Goal: Information Seeking & Learning: Learn about a topic

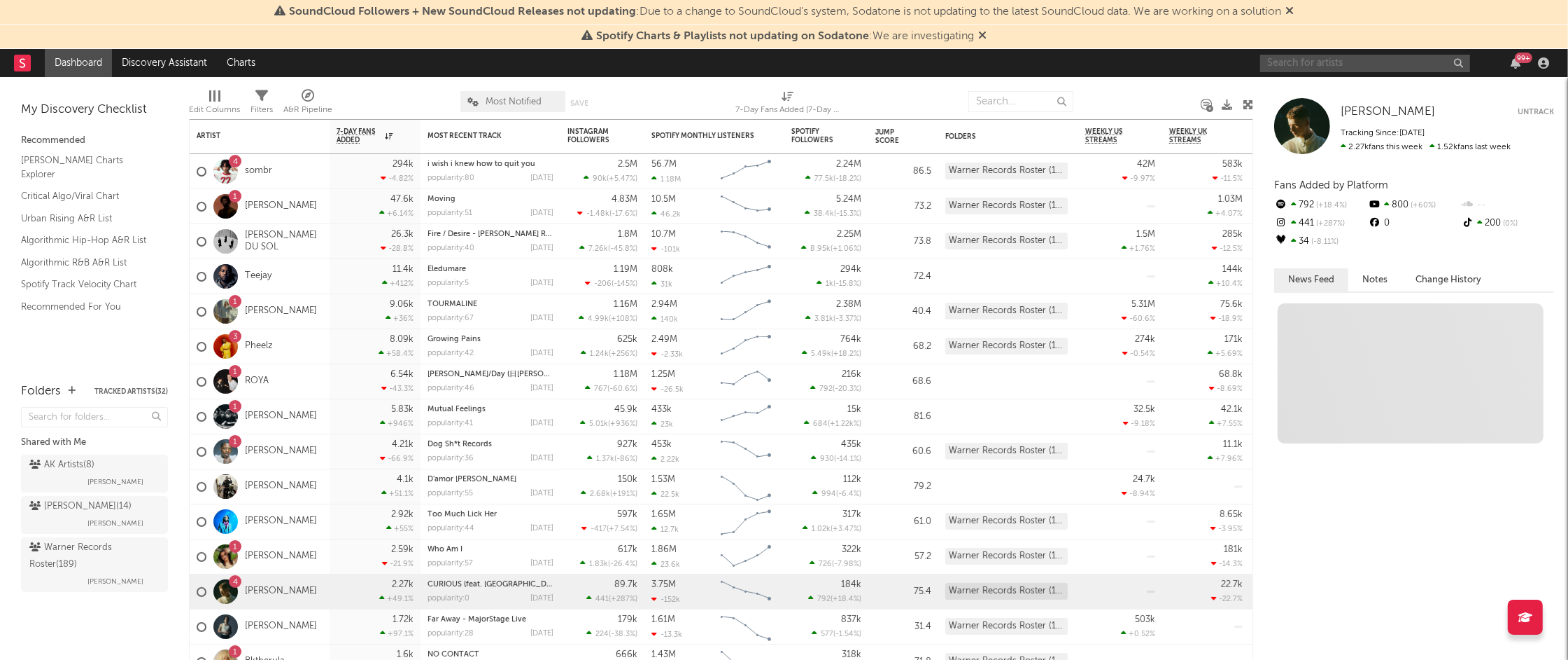
click at [1308, 60] on input "text" at bounding box center [1365, 63] width 210 height 17
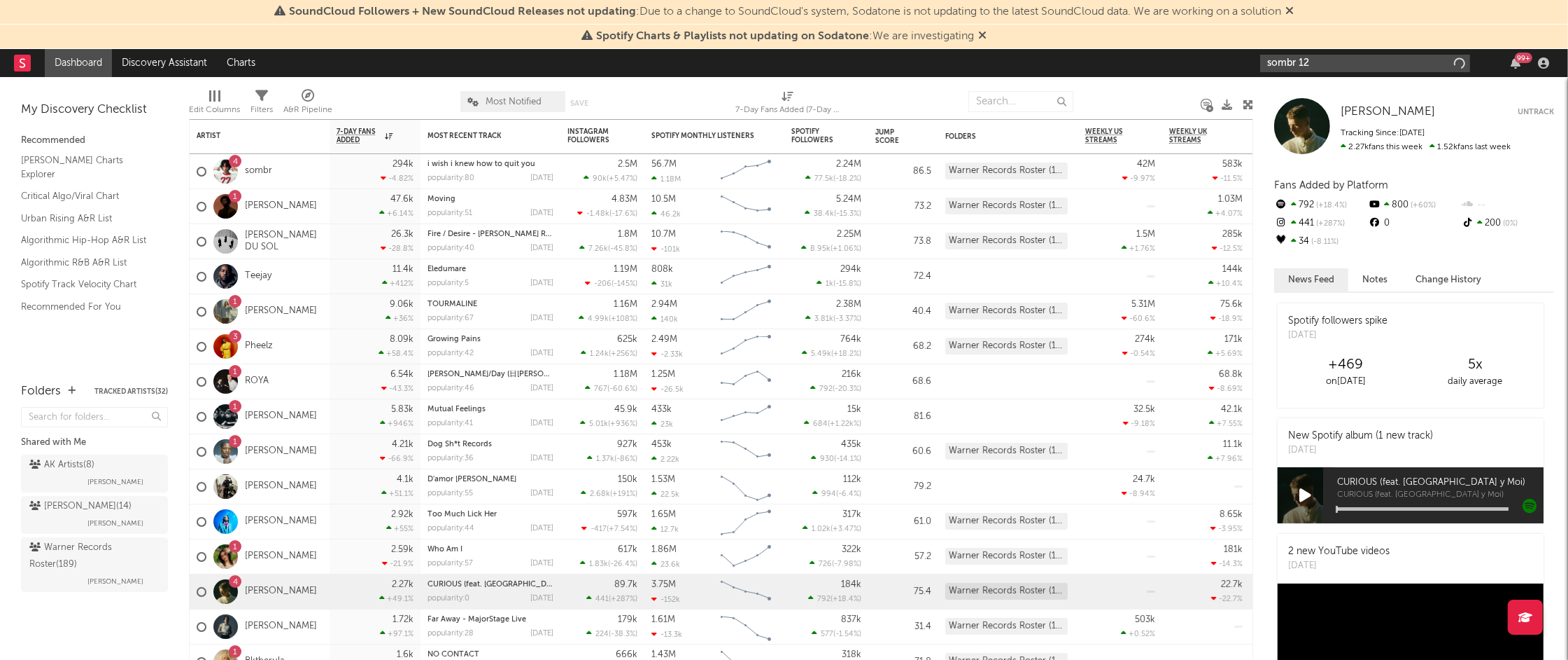
type input "sombr 12"
click at [259, 170] on link "sombr" at bounding box center [259, 170] width 27 height 12
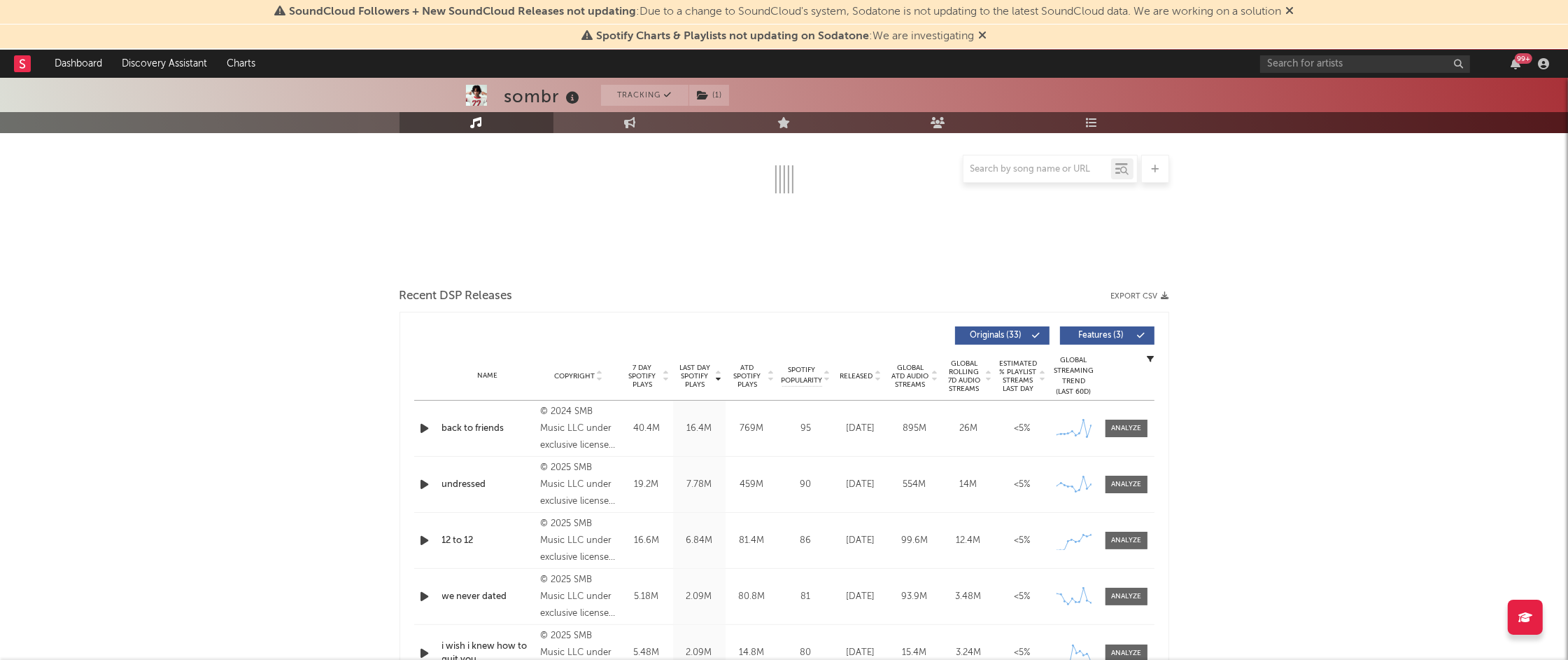
select select "6m"
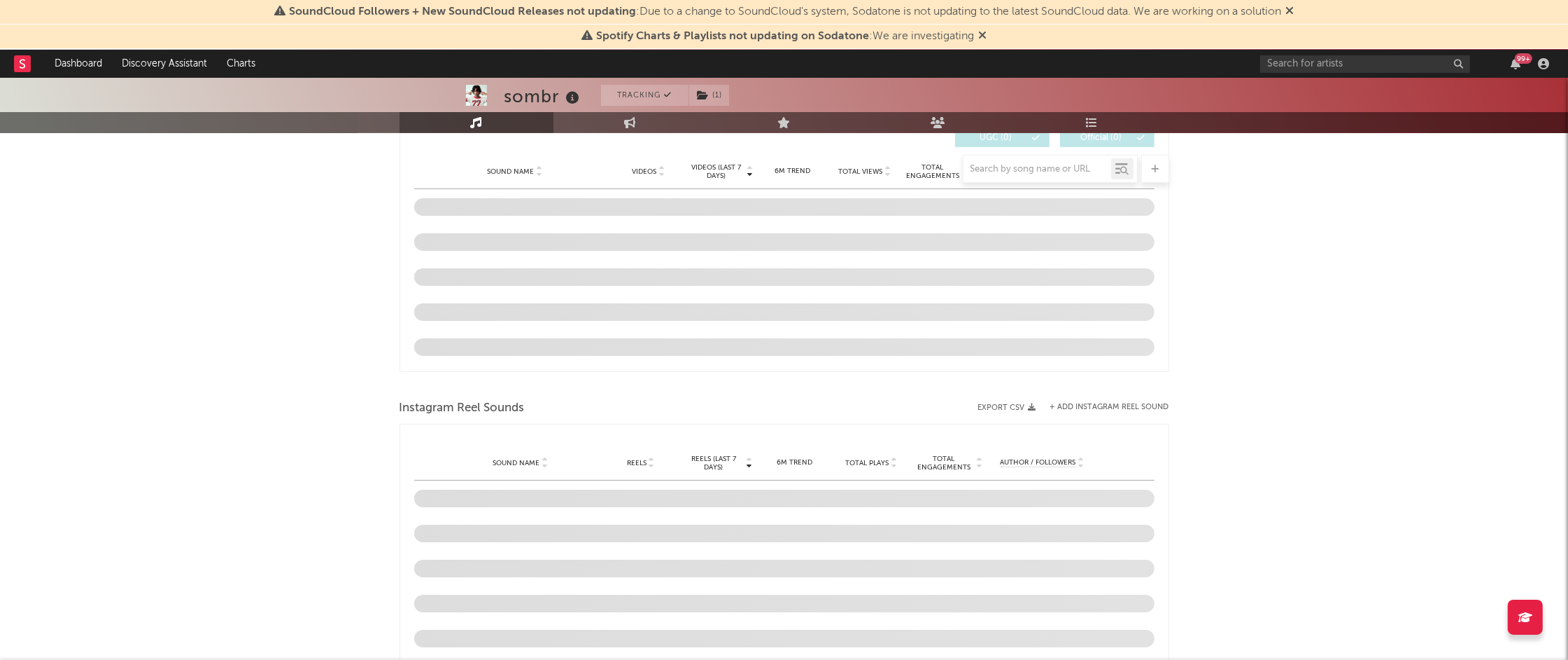
scroll to position [1065, 0]
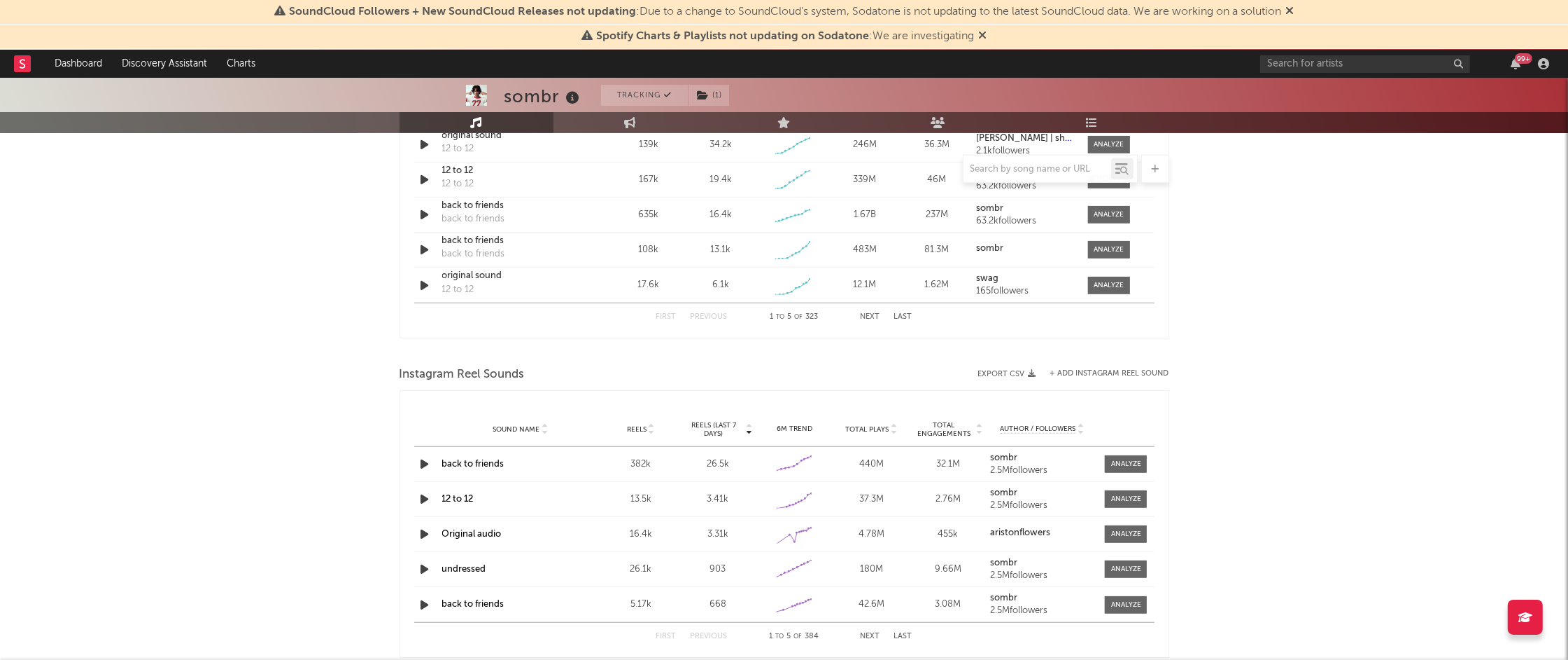
click at [469, 469] on div "back to friends" at bounding box center [520, 464] width 157 height 14
click at [462, 500] on link "12 to 12" at bounding box center [457, 499] width 32 height 9
click at [1110, 495] on span at bounding box center [1126, 499] width 42 height 17
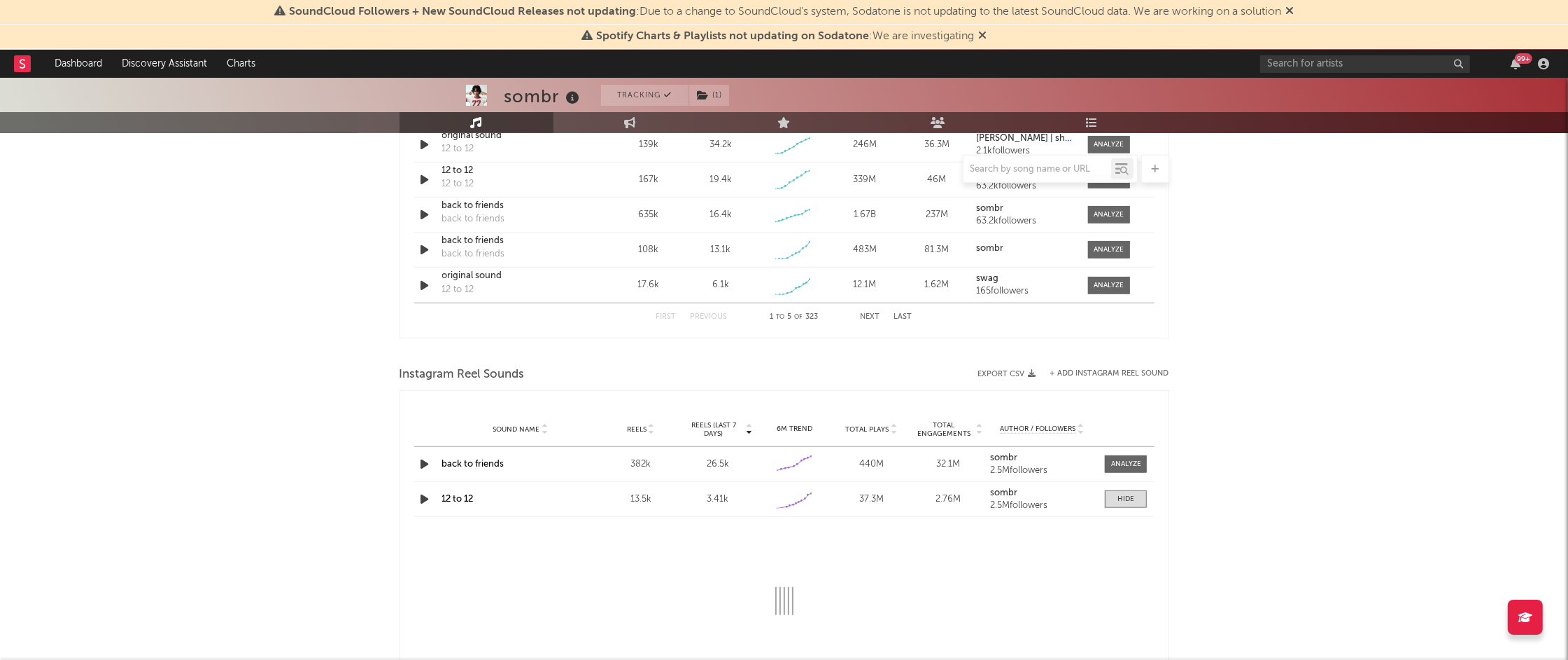
select select "1w"
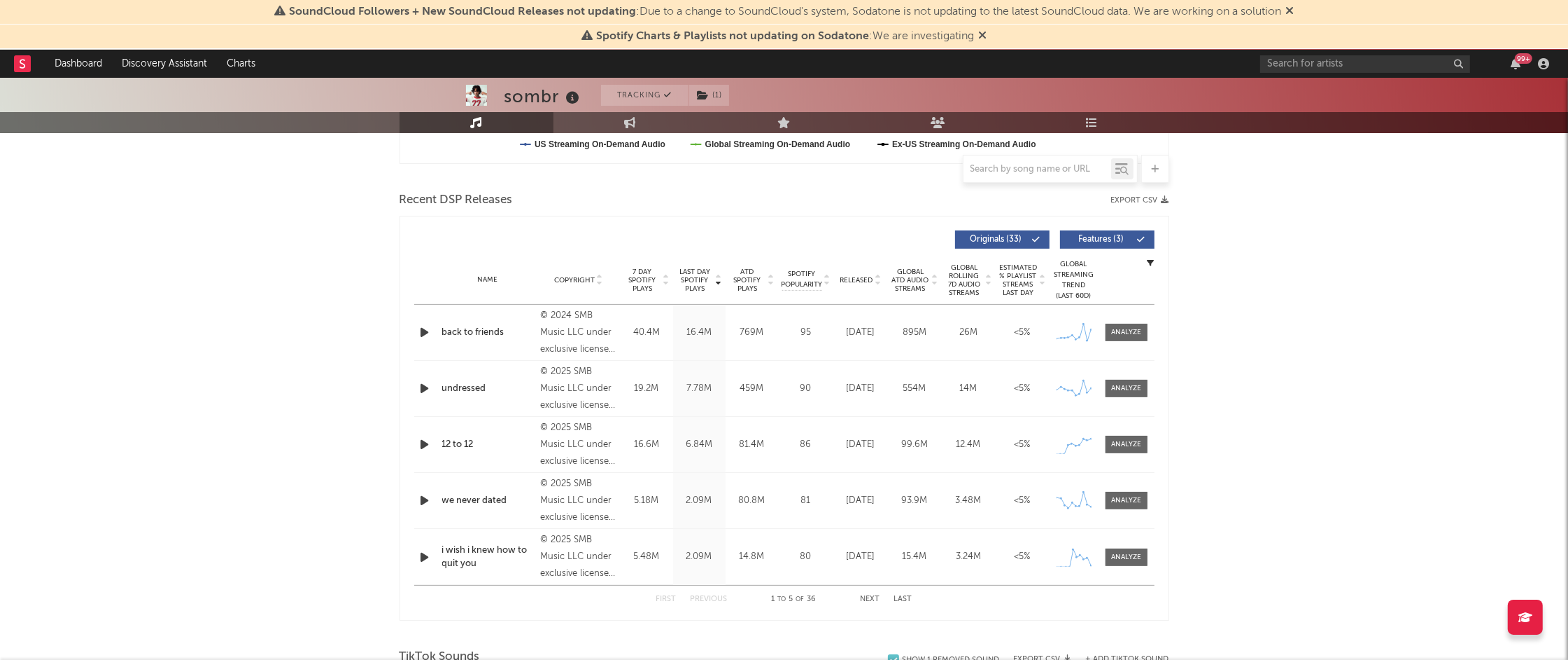
scroll to position [0, 0]
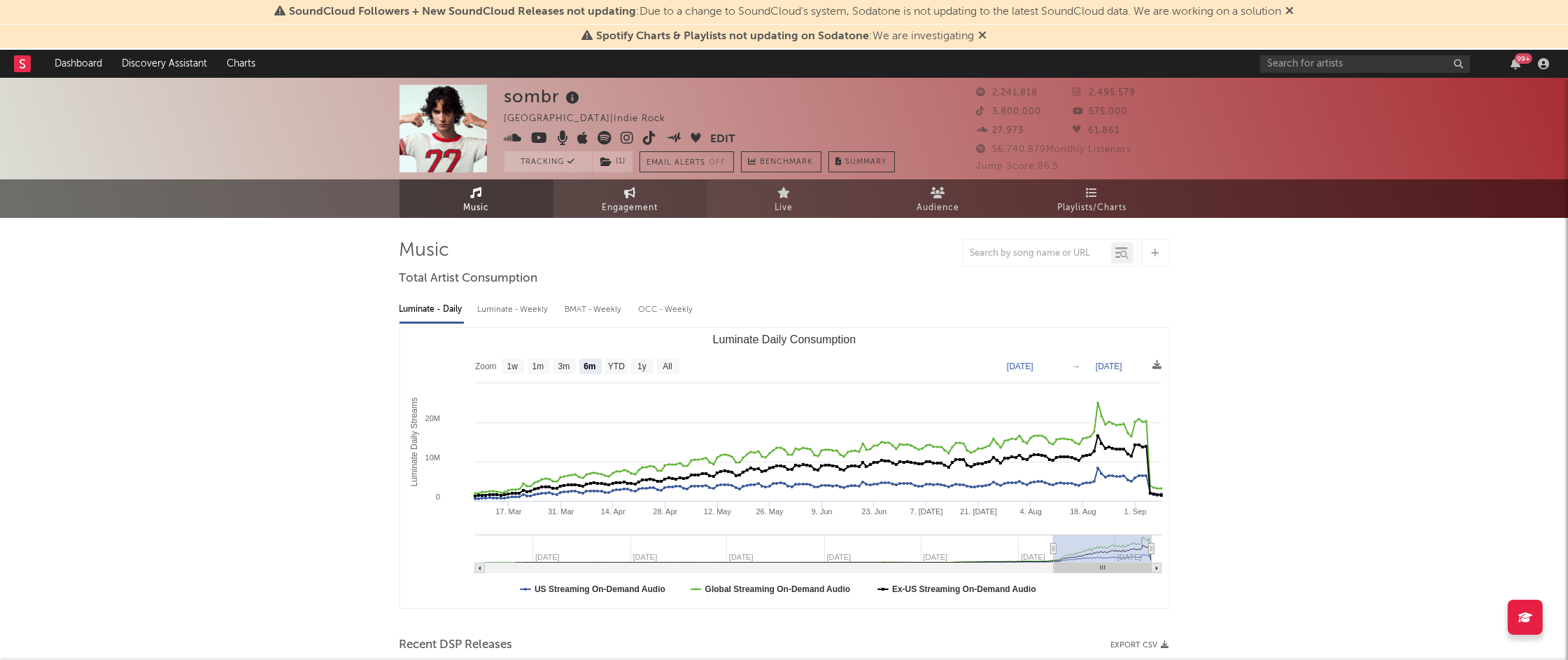
click at [610, 184] on link "Engagement" at bounding box center [630, 199] width 154 height 38
select select "1w"
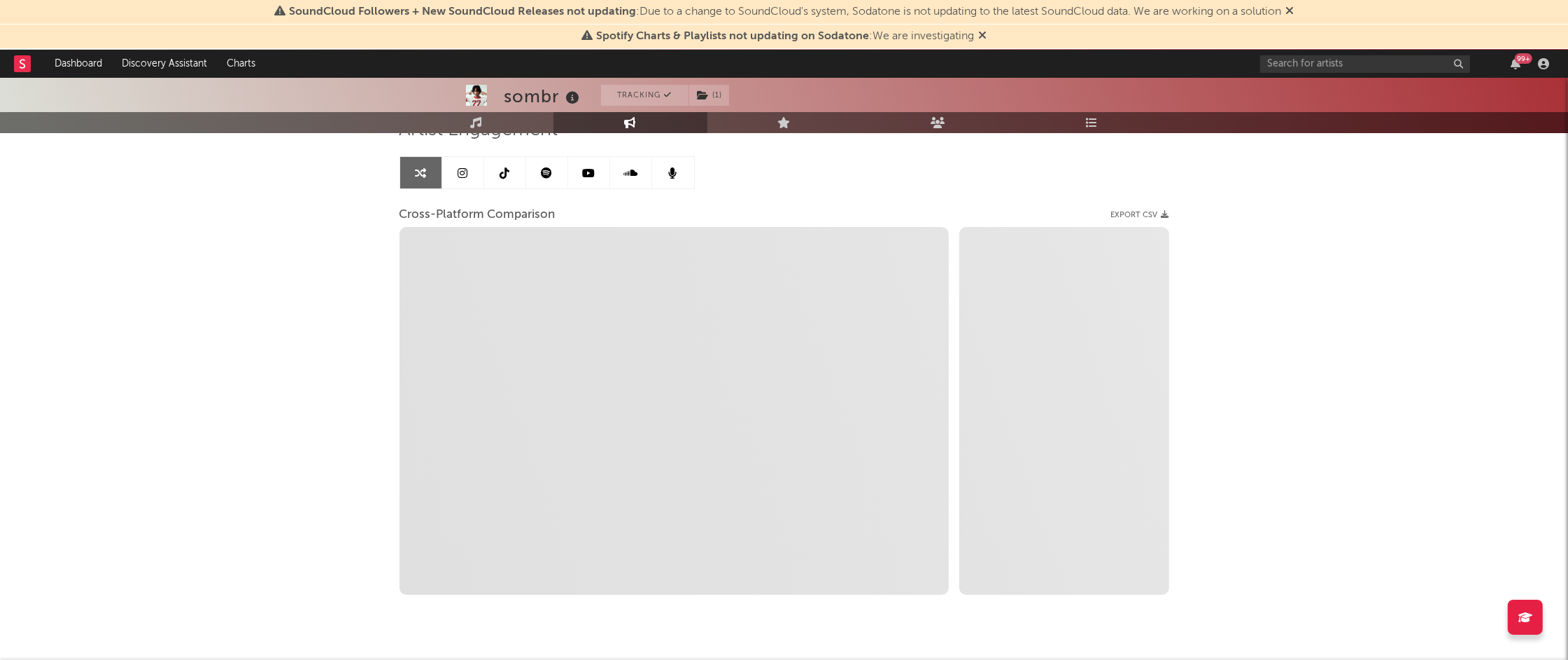
scroll to position [152, 0]
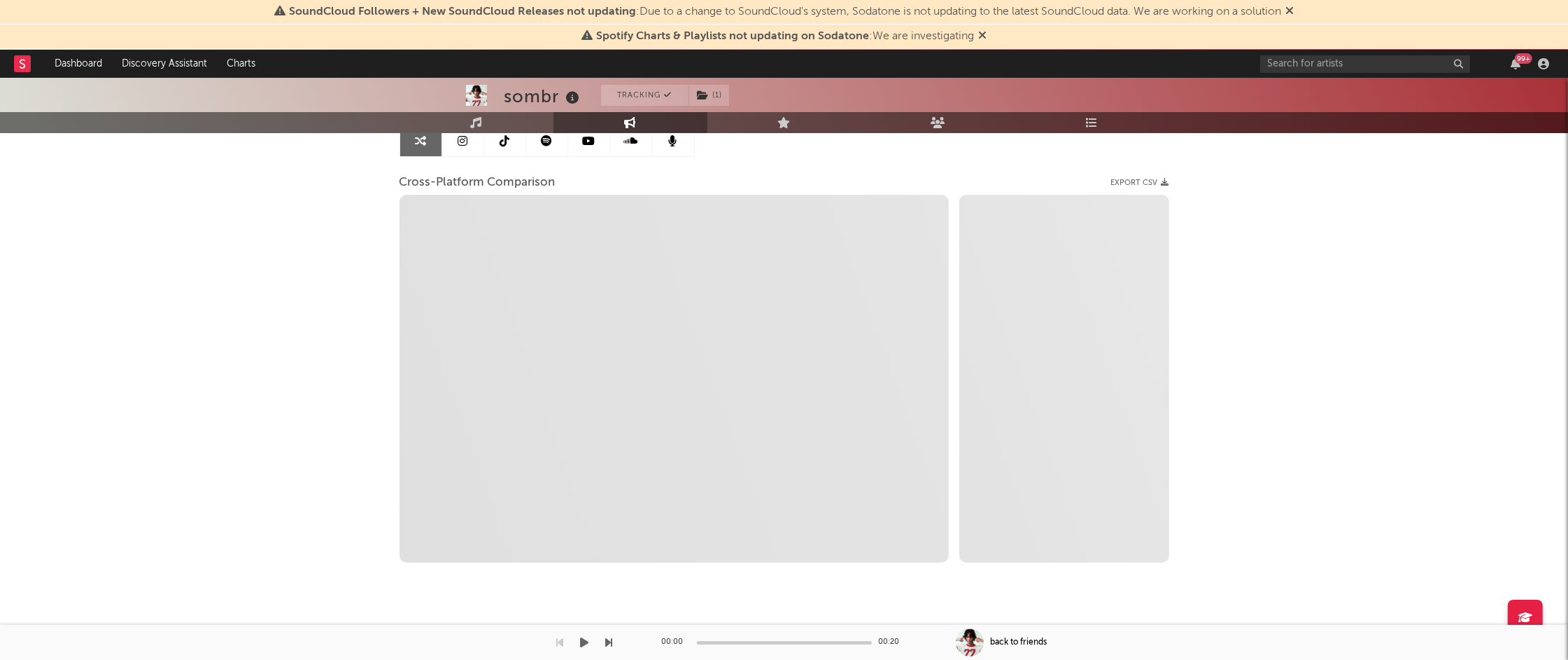
select select "1m"
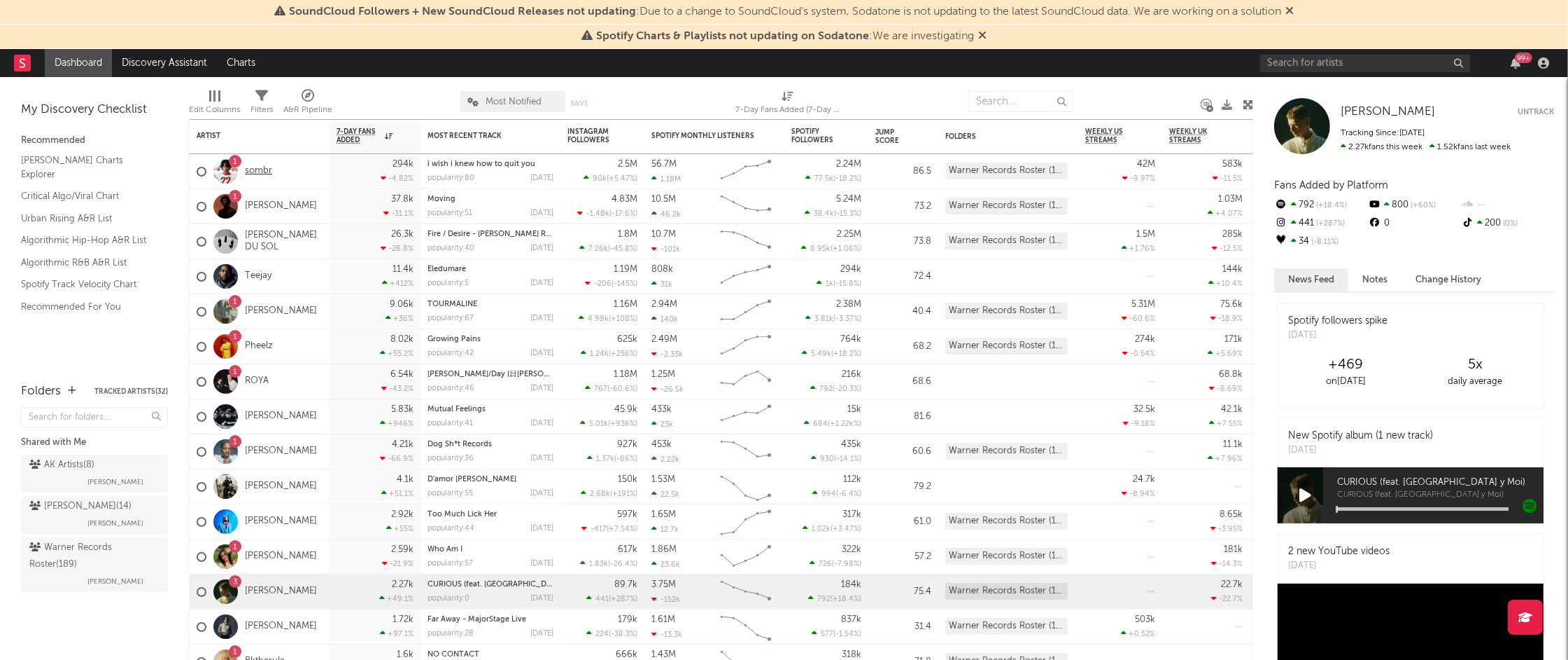
click at [268, 169] on link "sombr" at bounding box center [259, 170] width 27 height 12
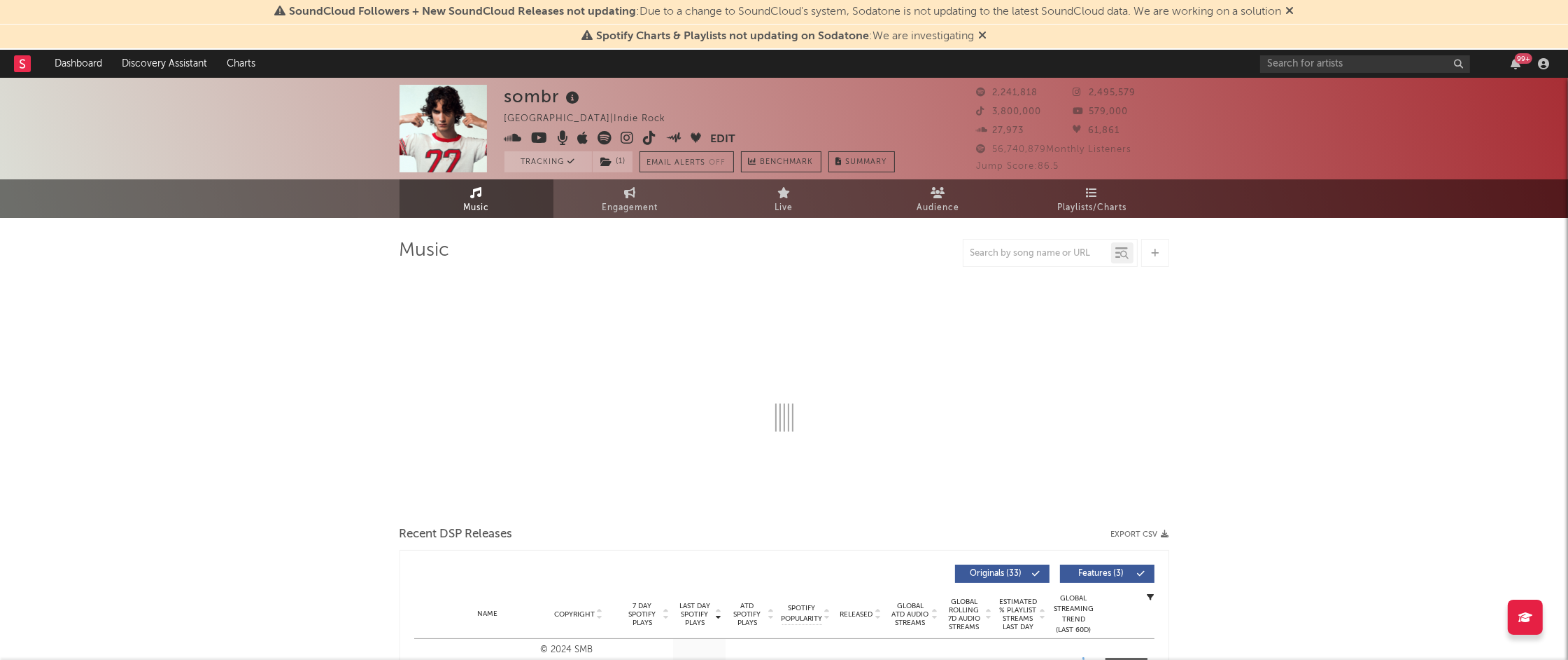
select select "6m"
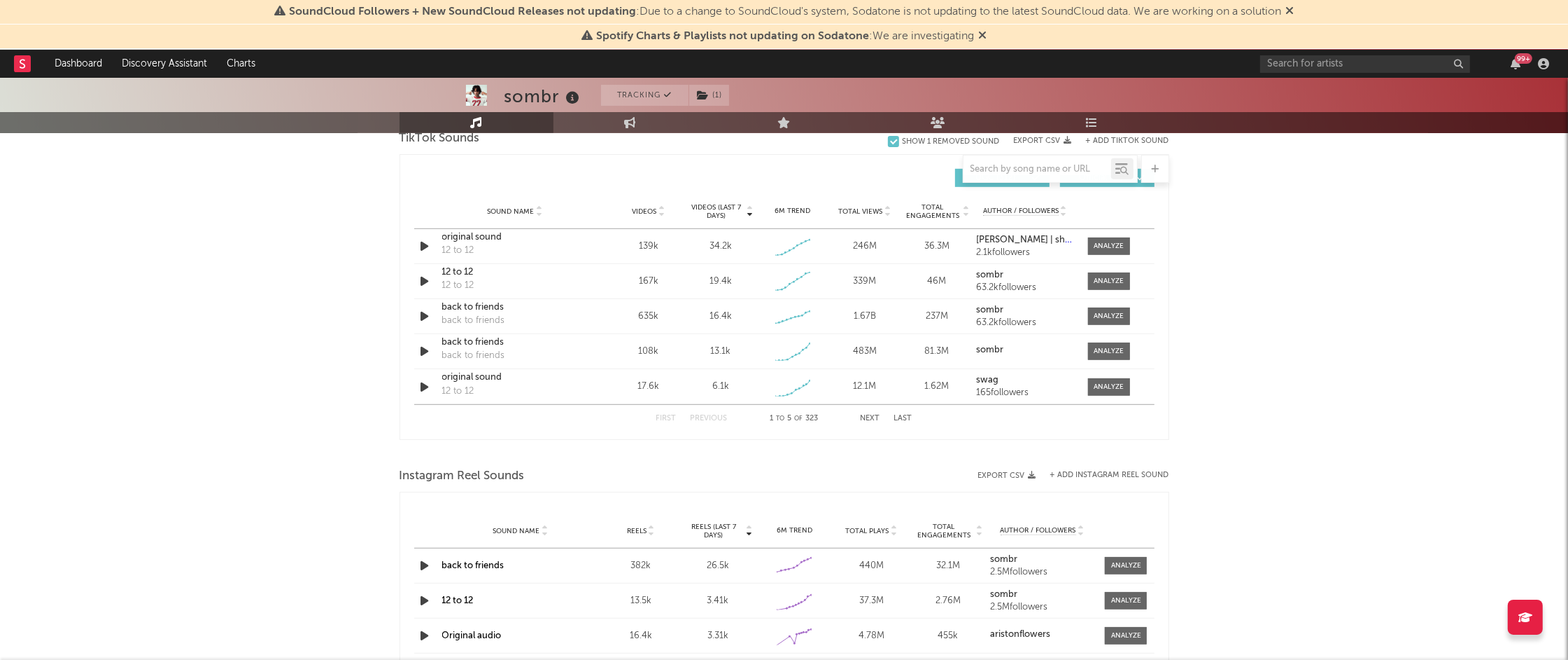
scroll to position [1268, 0]
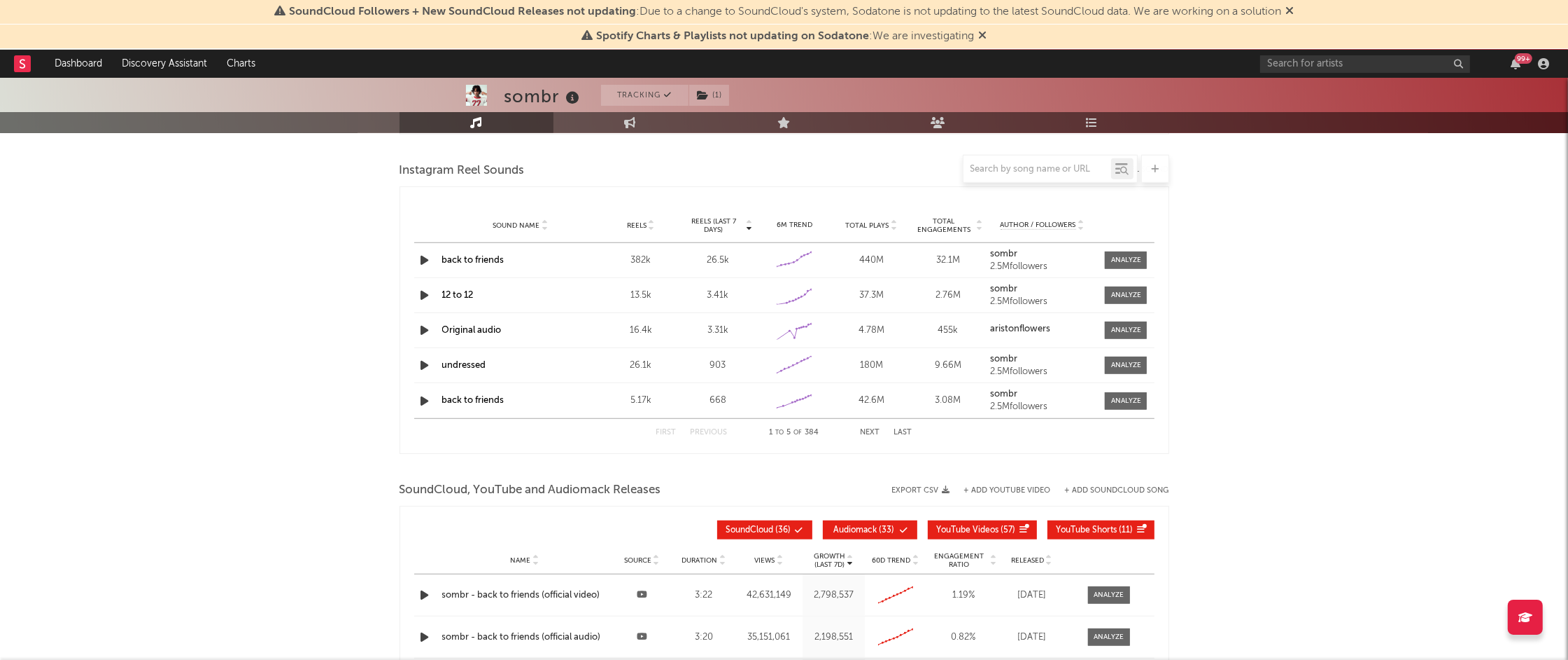
click at [848, 433] on div "First Previous 1 to 5 of 384 Next Last" at bounding box center [784, 432] width 256 height 27
click at [868, 434] on button "Next" at bounding box center [871, 432] width 20 height 7
click at [864, 437] on button "Next" at bounding box center [871, 432] width 20 height 7
click at [712, 432] on button "Previous" at bounding box center [709, 432] width 37 height 7
click at [466, 406] on div "crushing" at bounding box center [520, 400] width 157 height 14
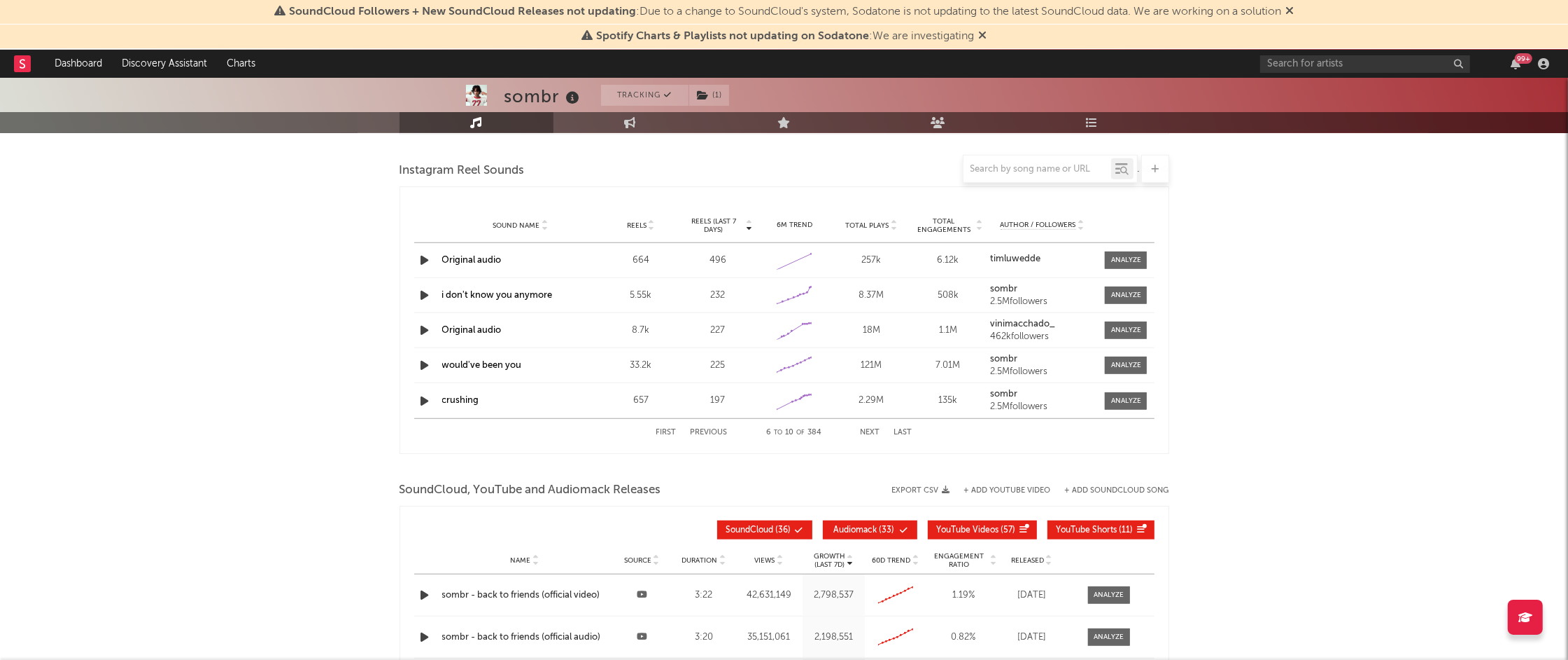
click at [455, 402] on link "crushing" at bounding box center [460, 400] width 37 height 9
